Goal: Task Accomplishment & Management: Use online tool/utility

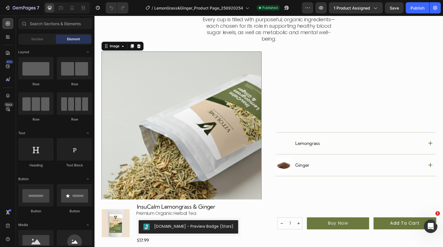
click at [256, 109] on img at bounding box center [181, 155] width 160 height 206
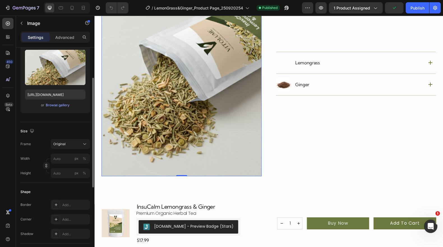
scroll to position [59, 0]
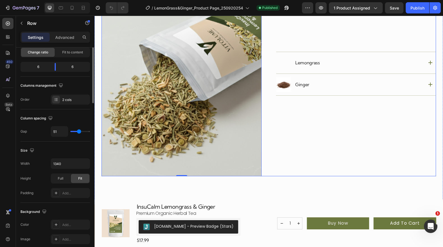
click at [293, 156] on div "Lemongrass Ginger Accordion" at bounding box center [356, 74] width 160 height 206
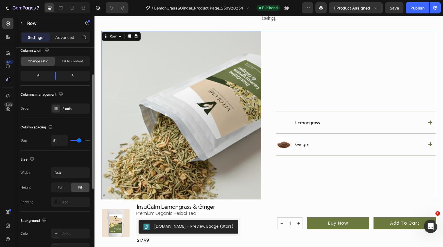
scroll to position [50, 0]
click at [65, 189] on div "Full" at bounding box center [60, 187] width 18 height 9
click at [81, 186] on span "Fit" at bounding box center [80, 187] width 4 height 5
type input "53"
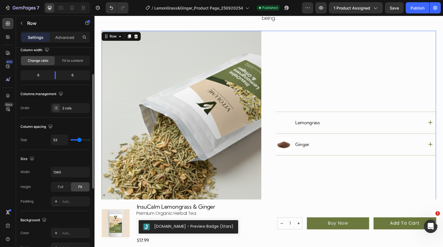
type input "56"
type input "58"
type input "62"
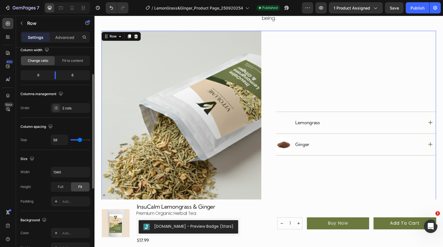
type input "62"
type input "66"
type input "67"
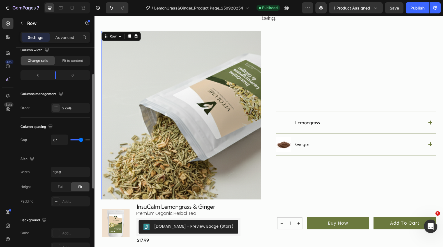
type input "68"
type input "69"
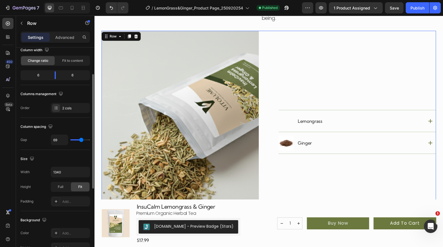
type input "70"
type input "71"
type input "72"
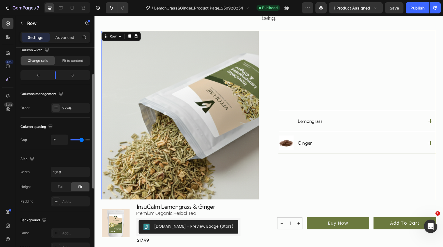
type input "72"
type input "73"
type input "74"
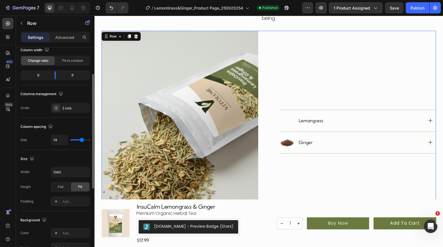
type input "75"
type input "76"
type input "77"
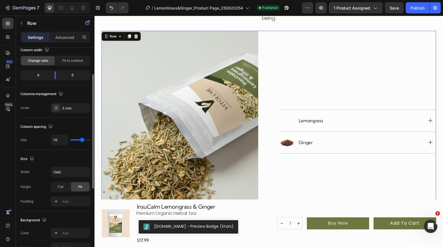
type input "77"
type input "76"
type input "65"
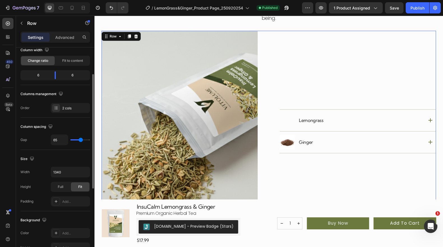
type input "63"
type input "61"
type input "60"
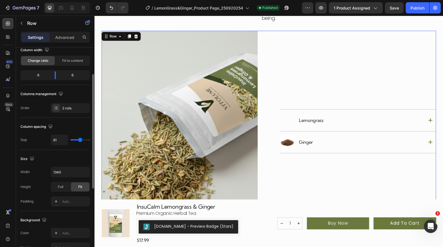
type input "60"
type input "59"
type input "58"
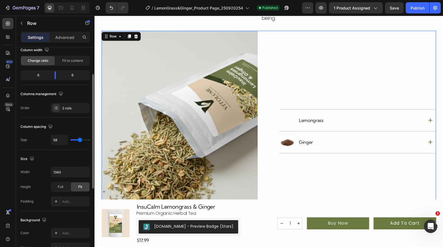
type input "57"
type input "56"
type input "55"
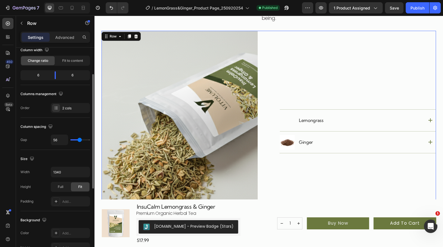
type input "55"
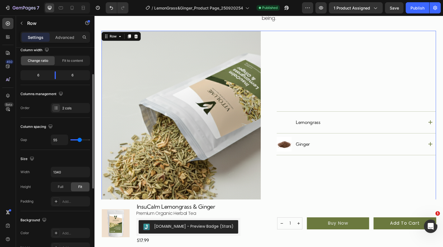
type input "54"
type input "53"
type input "52"
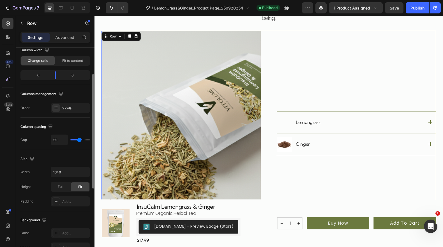
type input "52"
type input "51"
type input "50"
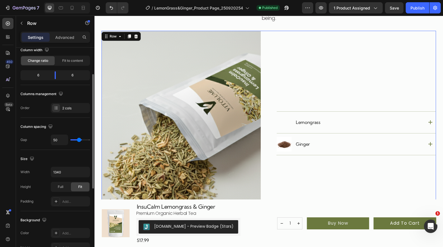
type input "49"
type input "48"
type input "47"
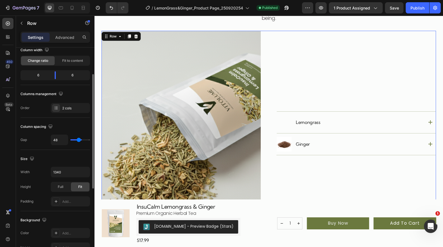
type input "47"
type input "46"
type input "45"
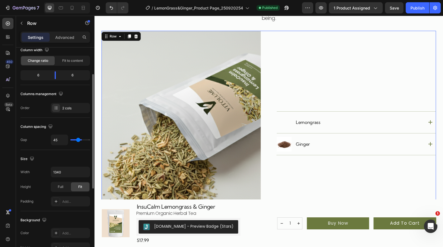
type input "44"
type input "43"
type input "42"
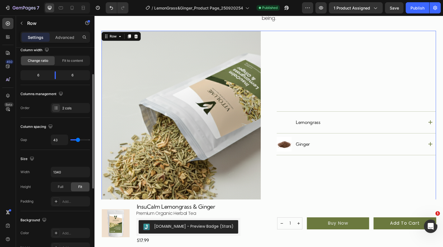
type input "42"
type input "41"
type input "40"
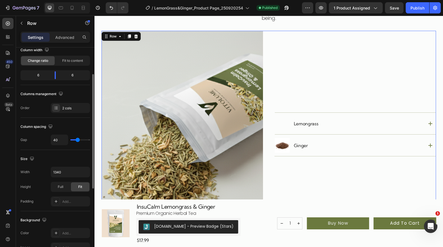
type input "41"
type input "42"
type input "44"
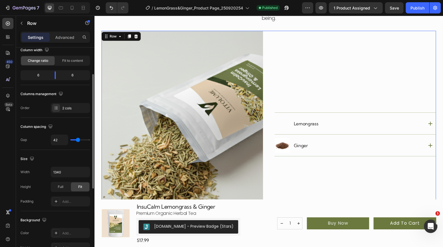
type input "44"
type input "46"
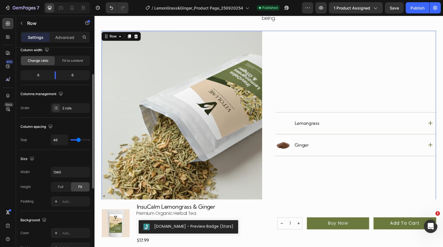
type input "47"
type input "48"
type input "49"
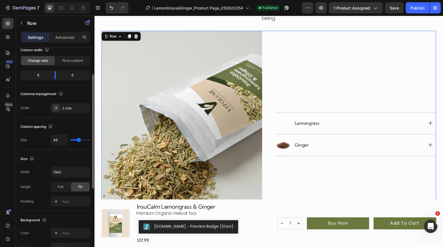
type input "49"
type input "50"
type input "51"
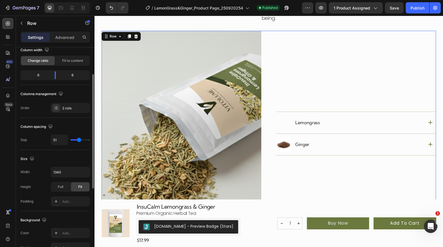
type input "50"
type input "35"
type input "32"
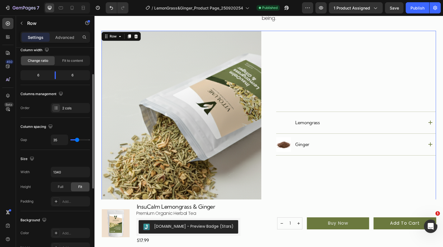
type input "32"
type input "29"
type input "27"
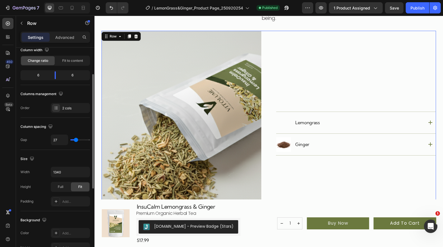
type input "26"
type input "24"
type input "23"
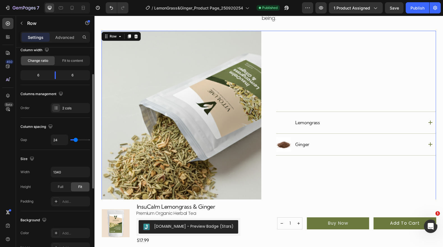
type input "23"
type input "20"
type input "19"
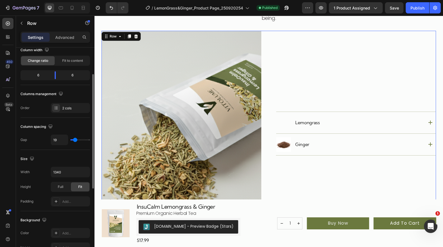
type input "18"
type input "17"
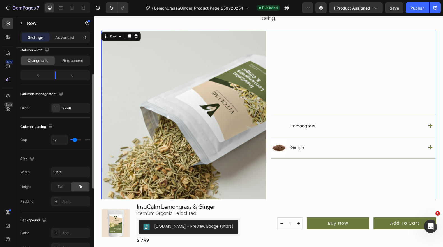
type input "16"
type input "15"
type input "14"
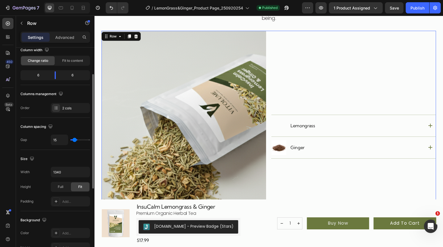
type input "14"
type input "13"
type input "12"
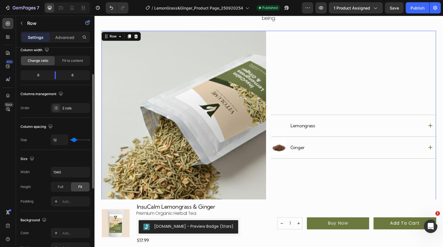
type input "11"
type input "10"
type input "9"
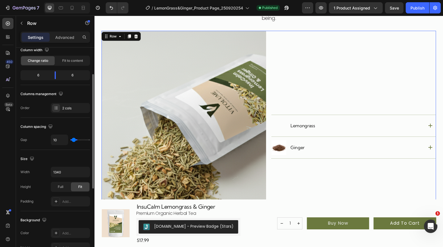
type input "9"
type input "8"
type input "7"
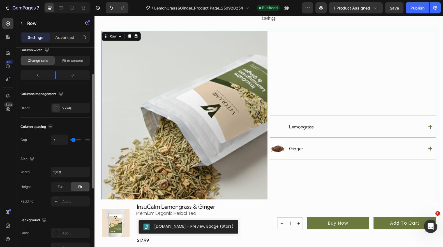
type input "8"
type input "9"
type input "10"
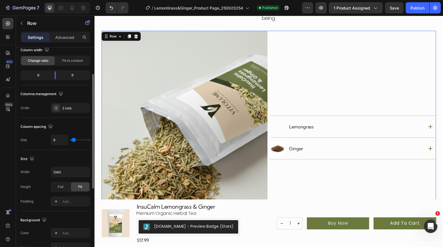
type input "10"
type input "11"
type input "12"
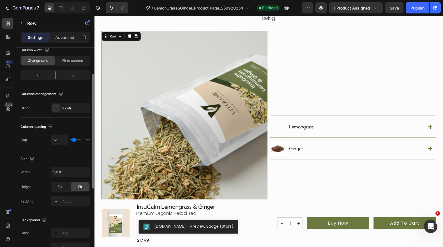
type input "14"
type input "15"
type input "16"
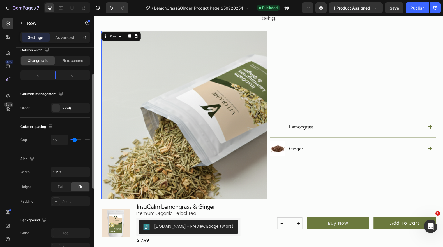
type input "16"
type input "17"
type input "18"
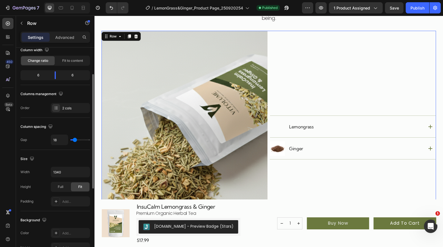
type input "19"
type input "20"
type input "21"
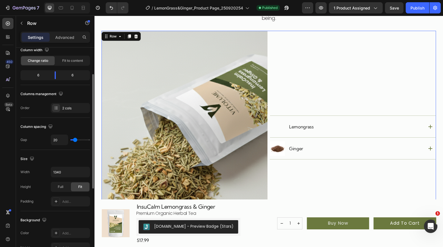
type input "21"
type input "22"
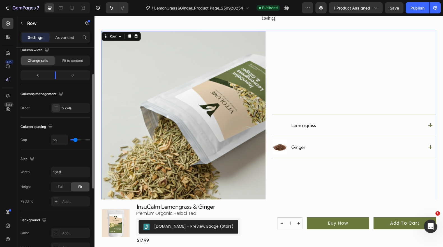
type input "23"
type input "24"
type input "25"
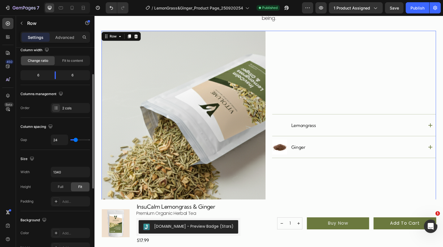
type input "25"
type input "26"
type input "27"
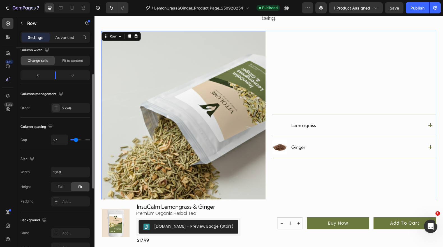
type input "28"
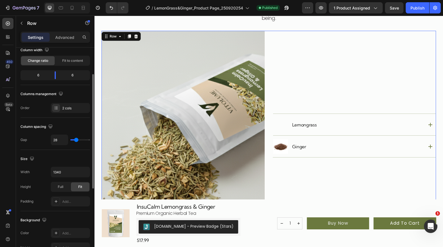
type input "29"
type input "30"
type input "31"
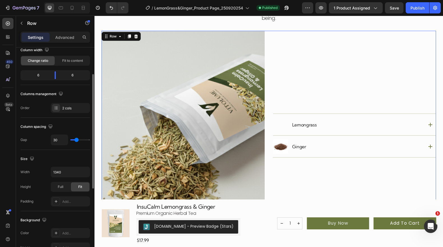
type input "31"
type input "32"
type input "33"
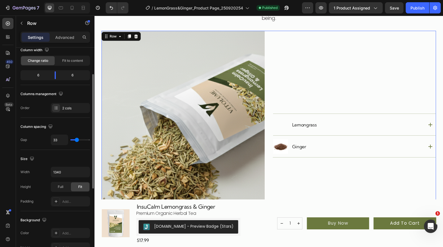
type input "34"
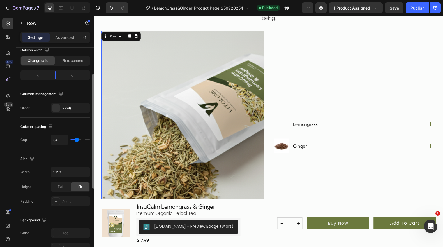
type input "35"
type input "40"
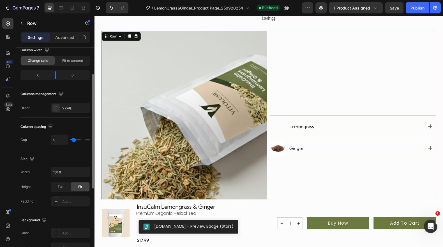
drag, startPoint x: 79, startPoint y: 140, endPoint x: 74, endPoint y: 138, distance: 5.9
click at [74, 140] on input "range" at bounding box center [80, 140] width 20 height 1
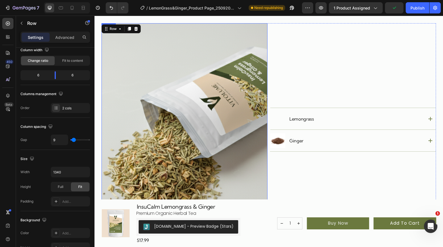
scroll to position [451, 0]
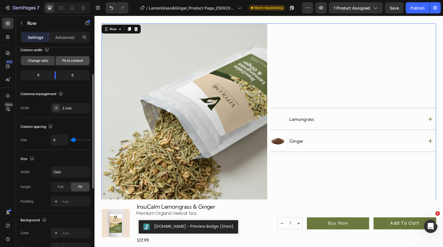
click at [69, 62] on span "Fit to content" at bounding box center [72, 60] width 21 height 5
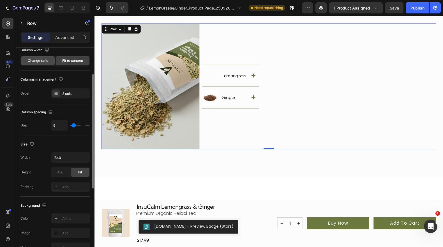
click at [43, 63] on span "Change ratio" at bounding box center [38, 60] width 20 height 5
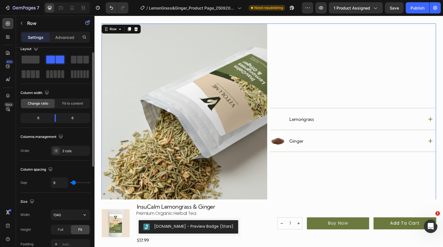
scroll to position [8, 0]
click at [164, 187] on img at bounding box center [184, 130] width 166 height 213
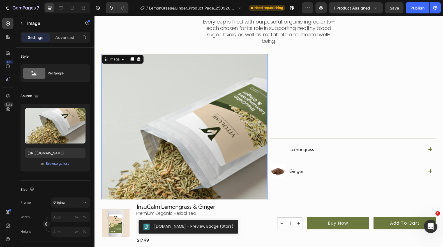
scroll to position [419, 0]
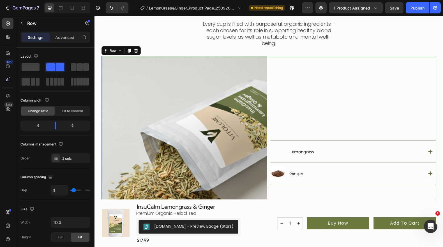
click at [275, 63] on div "Lemongrass Ginger Accordion" at bounding box center [353, 162] width 166 height 213
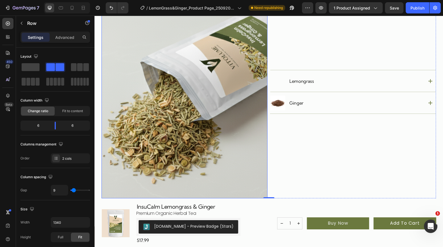
scroll to position [491, 0]
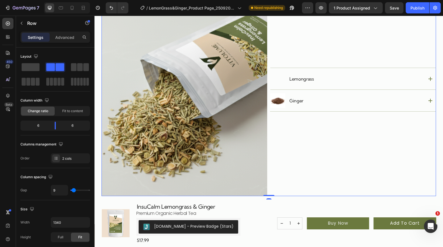
drag, startPoint x: 267, startPoint y: 195, endPoint x: 267, endPoint y: 180, distance: 14.9
click at [267, 180] on div "Image Lemongrass Ginger Accordion Row 0" at bounding box center [268, 89] width 334 height 213
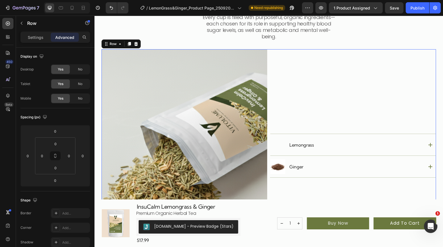
scroll to position [424, 0]
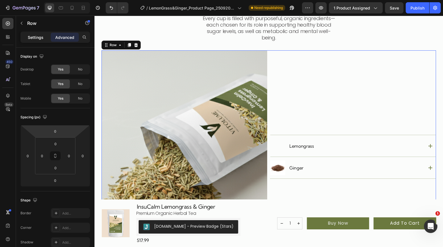
click at [41, 39] on p "Settings" at bounding box center [36, 37] width 16 height 6
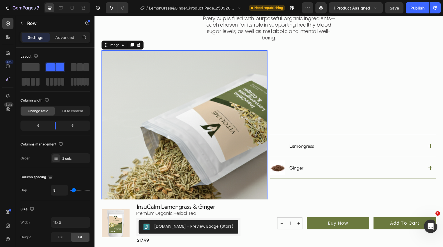
click at [176, 113] on img at bounding box center [184, 156] width 166 height 213
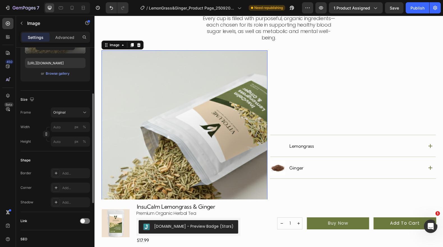
scroll to position [90, 0]
click at [57, 127] on input "px %" at bounding box center [70, 127] width 39 height 10
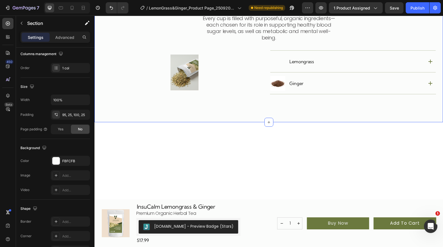
click at [189, 120] on div "What’s Inside Matters Heading Every cup is filled with purposeful, organic ingr…" at bounding box center [268, 47] width 348 height 149
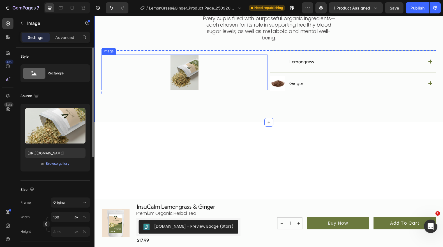
click at [185, 81] on img at bounding box center [184, 73] width 28 height 36
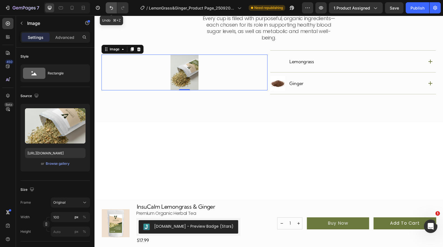
click at [110, 8] on icon "Undo/Redo" at bounding box center [111, 8] width 6 height 6
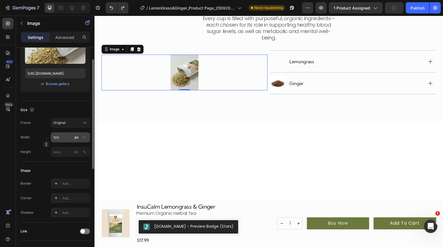
scroll to position [83, 0]
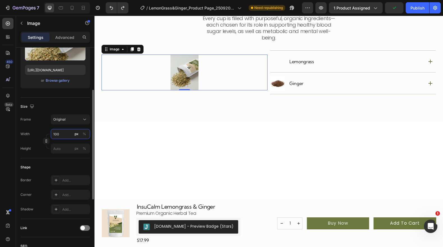
click at [61, 134] on input "100" at bounding box center [70, 134] width 39 height 10
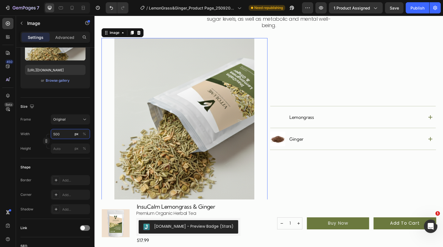
scroll to position [426, 0]
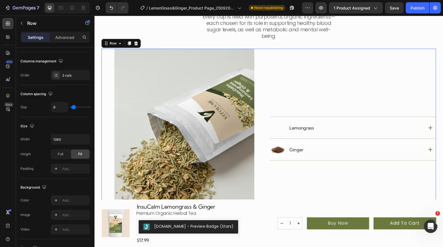
click at [282, 73] on div "Lemongrass Ginger Accordion" at bounding box center [353, 139] width 166 height 180
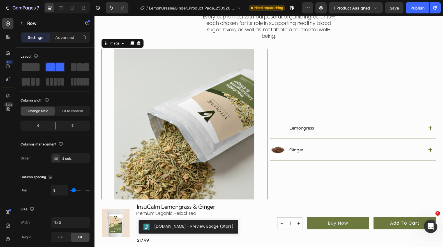
click at [152, 82] on img at bounding box center [184, 139] width 140 height 180
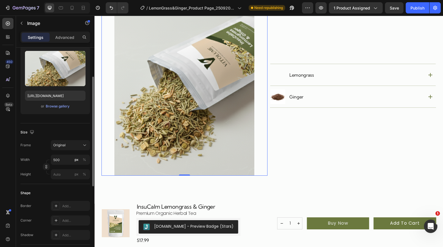
scroll to position [489, 0]
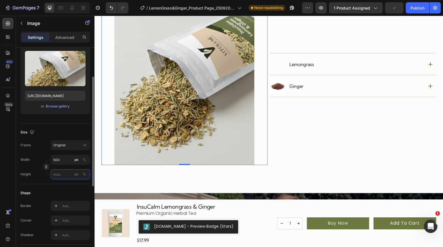
click at [58, 174] on input "px %" at bounding box center [70, 174] width 39 height 10
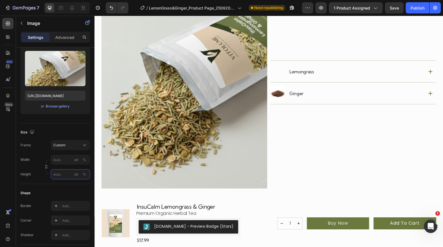
scroll to position [490, 0]
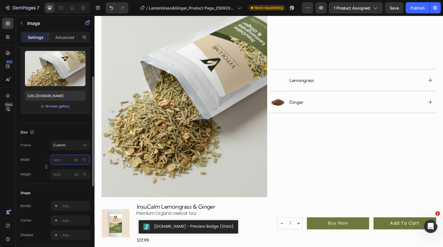
click at [60, 161] on input "px %" at bounding box center [70, 160] width 39 height 10
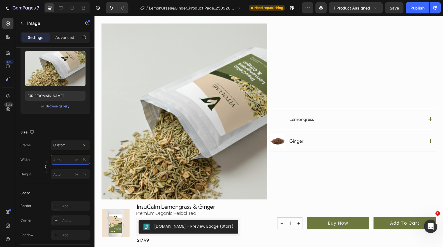
scroll to position [453, 0]
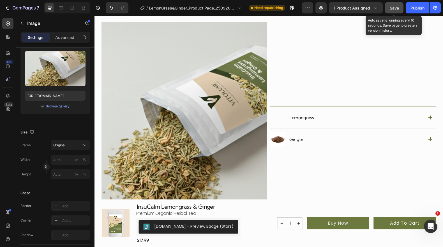
click at [393, 7] on span "Save" at bounding box center [393, 8] width 9 height 5
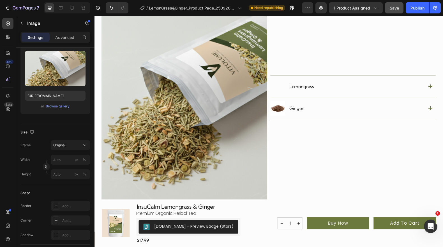
scroll to position [491, 0]
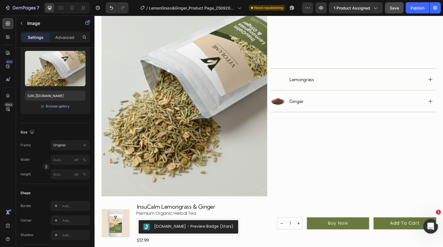
click at [429, 226] on icon "Open Intercom Messenger" at bounding box center [429, 225] width 9 height 9
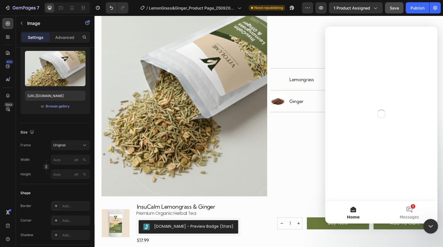
scroll to position [0, 0]
click at [409, 208] on button "1 Messages" at bounding box center [409, 212] width 56 height 22
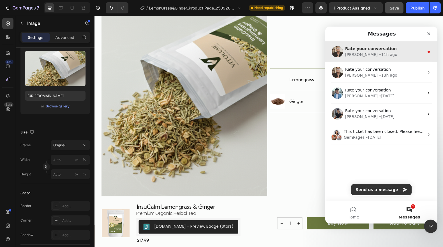
click at [395, 54] on div "[PERSON_NAME] • 11h ago" at bounding box center [384, 55] width 79 height 6
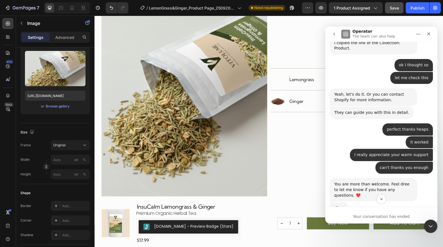
scroll to position [1881, 0]
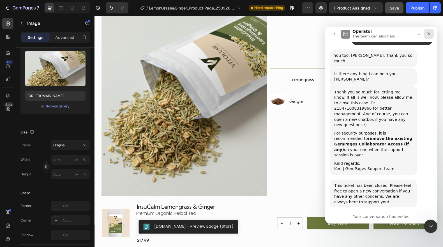
click at [428, 34] on icon "Close" at bounding box center [428, 33] width 3 height 3
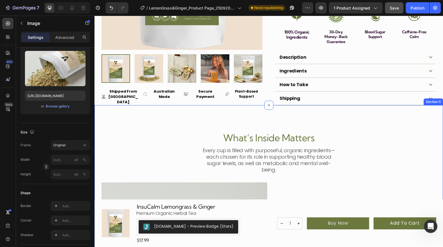
scroll to position [242, 0]
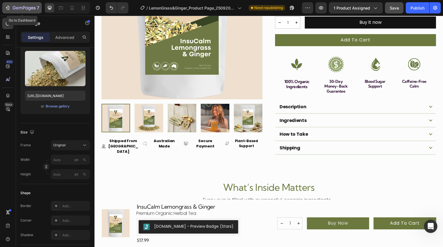
click at [8, 8] on icon "button" at bounding box center [7, 8] width 3 height 2
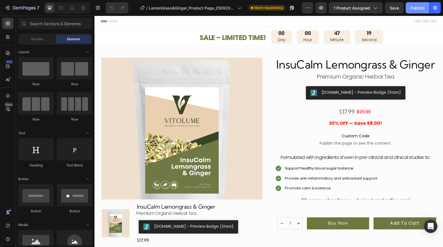
click at [419, 8] on div "Publish" at bounding box center [417, 8] width 14 height 6
